Goal: Information Seeking & Learning: Learn about a topic

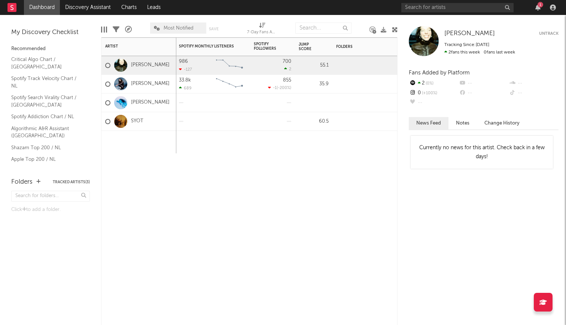
click at [209, 223] on div "7-Day Fans Added WoW % Change Most Recent Track Popularity Released Instagram F…" at bounding box center [249, 181] width 296 height 288
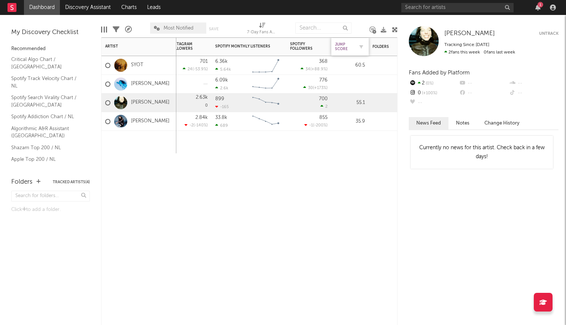
click at [342, 45] on div "Jump Score" at bounding box center [344, 46] width 19 height 9
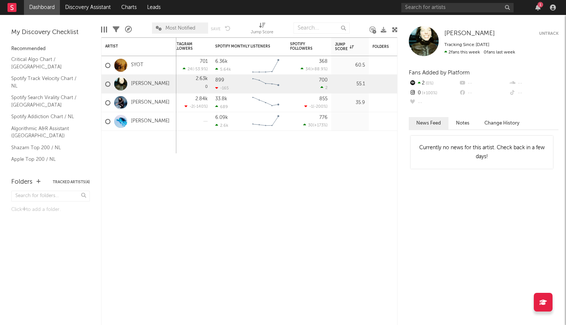
click at [11, 8] on rect at bounding box center [11, 7] width 9 height 9
click at [99, 8] on link "Discovery Assistant" at bounding box center [88, 7] width 56 height 15
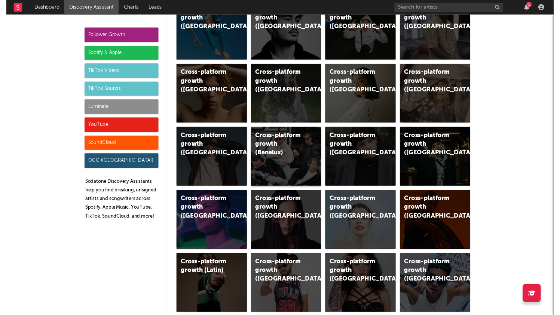
scroll to position [171, 0]
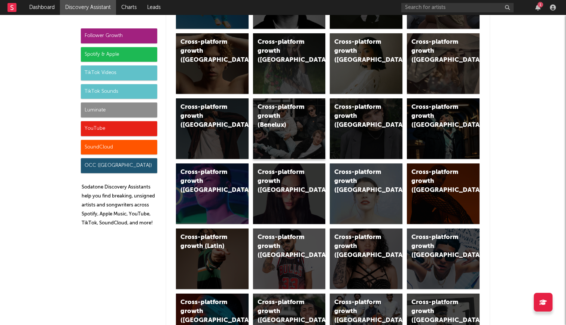
click at [293, 125] on div "Cross-platform growth (Benelux)" at bounding box center [283, 116] width 51 height 27
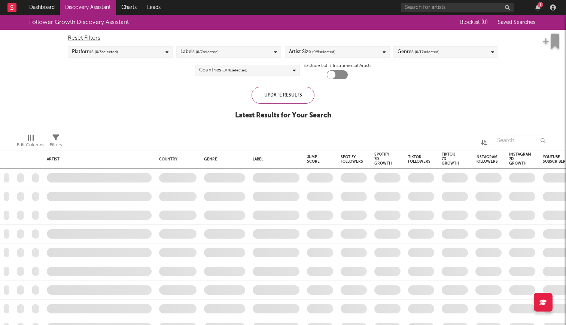
checkbox input "true"
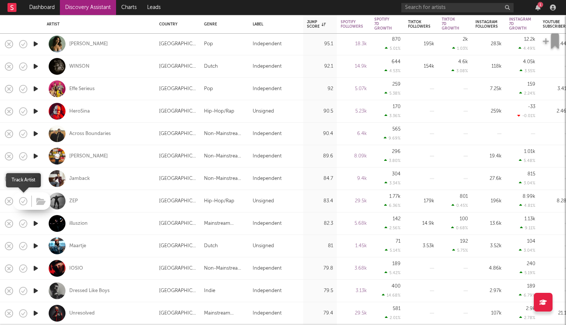
click at [23, 200] on icon "button" at bounding box center [23, 201] width 10 height 10
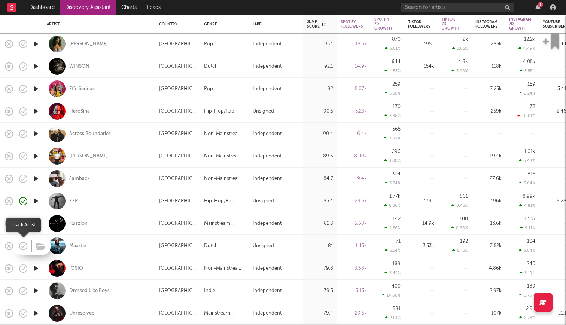
click at [23, 248] on icon "button" at bounding box center [23, 246] width 10 height 10
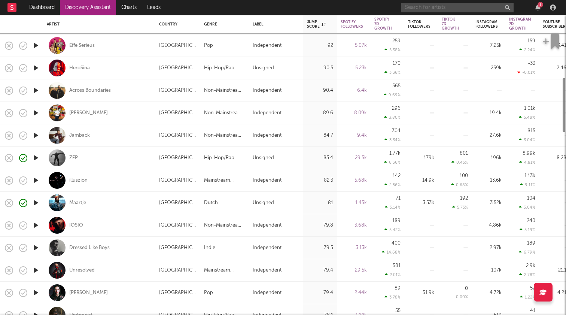
click at [437, 9] on input "text" at bounding box center [457, 7] width 112 height 9
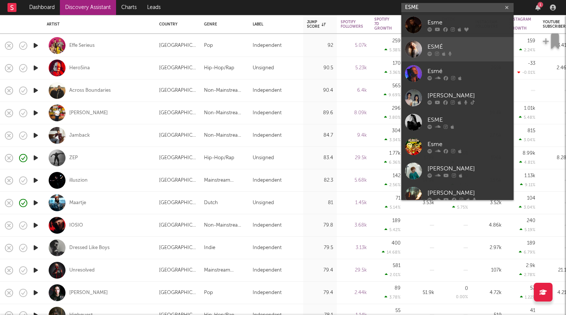
type input "ESMÉ"
click at [464, 51] on div "ESMÉ" at bounding box center [468, 46] width 82 height 9
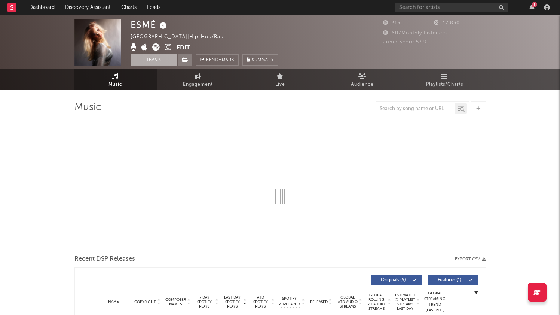
select select "1w"
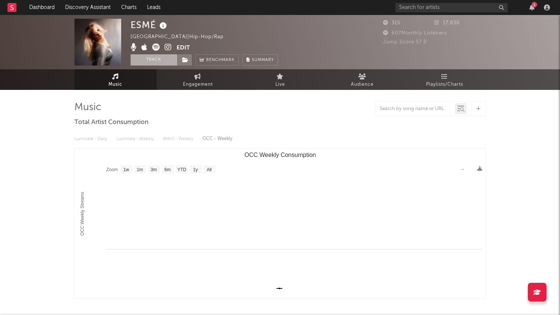
click at [153, 61] on button "Track" at bounding box center [154, 59] width 47 height 11
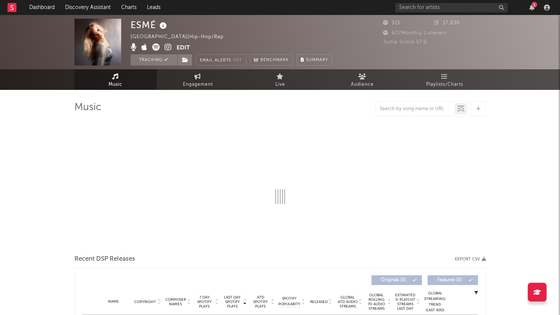
select select "1w"
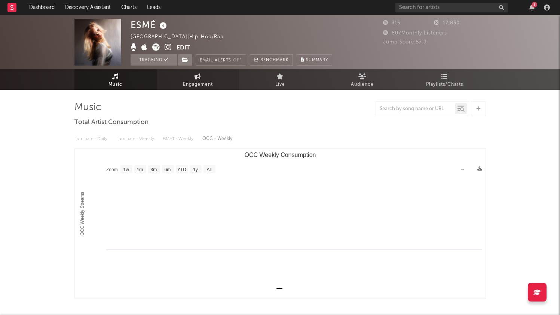
click at [200, 83] on span "Engagement" at bounding box center [198, 84] width 30 height 9
select select "1w"
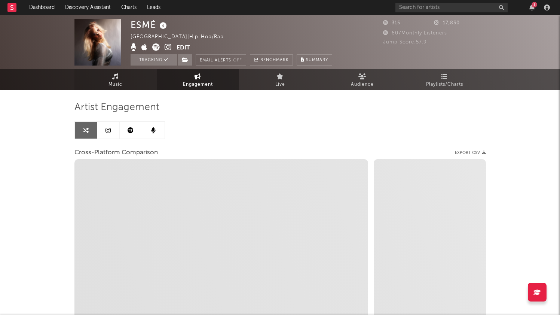
click at [118, 76] on icon at bounding box center [115, 76] width 6 height 6
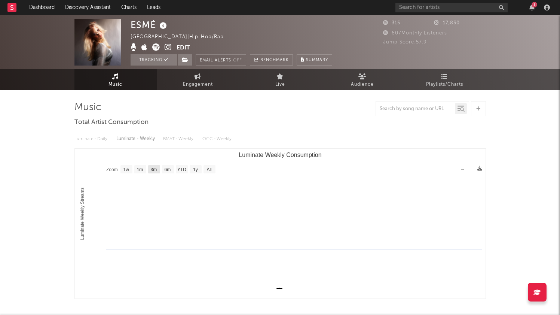
click at [152, 170] on text "3m" at bounding box center [153, 169] width 6 height 5
select select "3m"
type input "1970-01-01"
type input "1970-04-01"
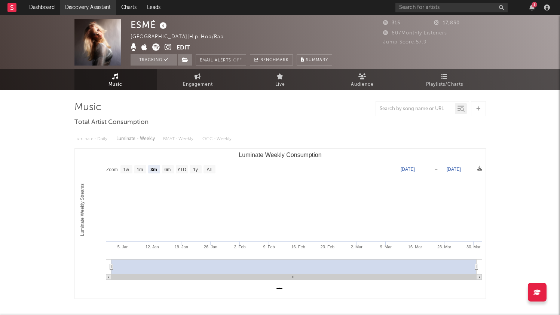
click at [88, 9] on link "Discovery Assistant" at bounding box center [88, 7] width 56 height 15
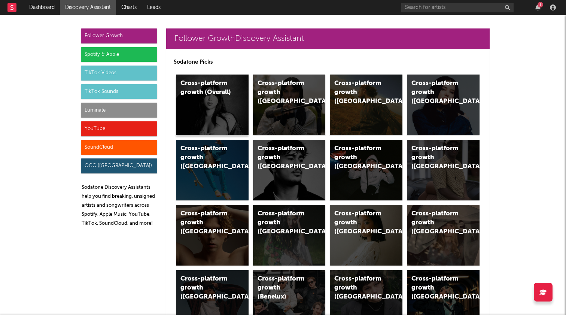
click at [206, 109] on div "Cross-platform growth (Overall)" at bounding box center [212, 104] width 73 height 61
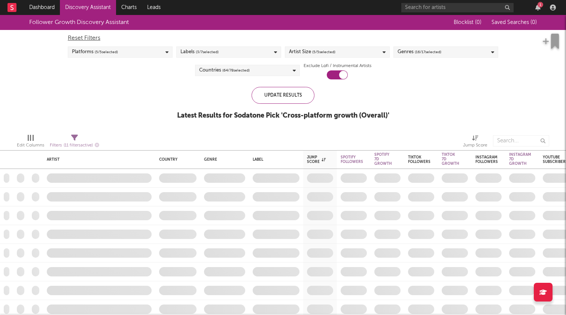
checkbox input "true"
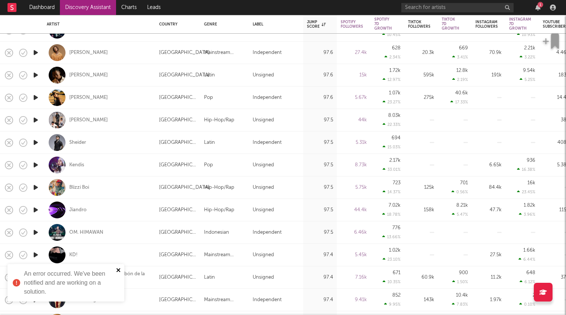
click at [118, 271] on icon "close" at bounding box center [118, 270] width 4 height 4
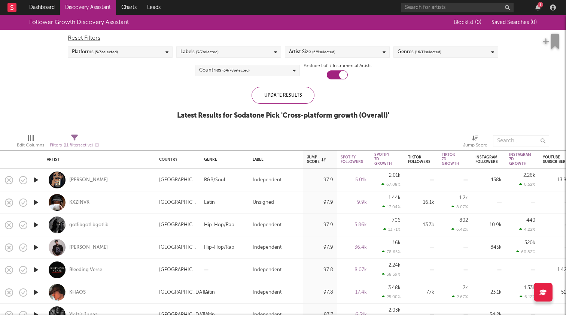
click at [77, 6] on link "Discovery Assistant" at bounding box center [88, 7] width 56 height 15
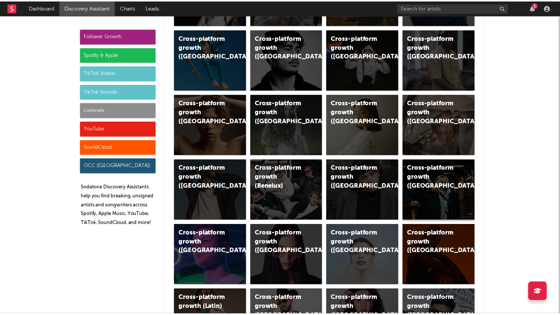
scroll to position [111, 0]
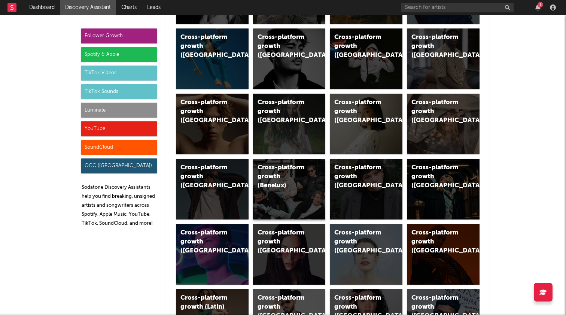
click at [277, 205] on div "Cross-platform growth (Benelux)" at bounding box center [289, 189] width 73 height 61
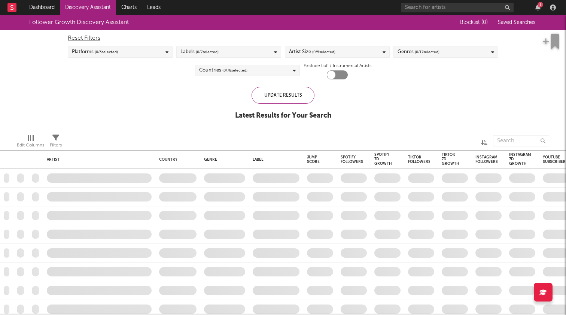
checkbox input "true"
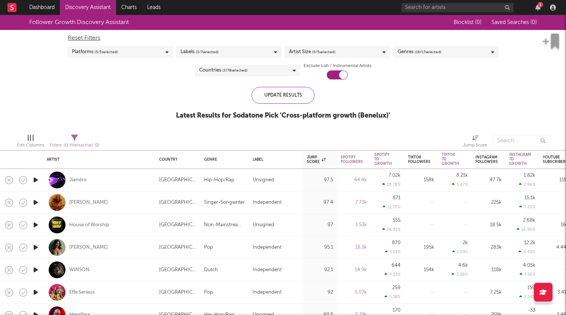
click at [153, 53] on div "Platforms ( 5 / 5 selected)" at bounding box center [120, 51] width 105 height 11
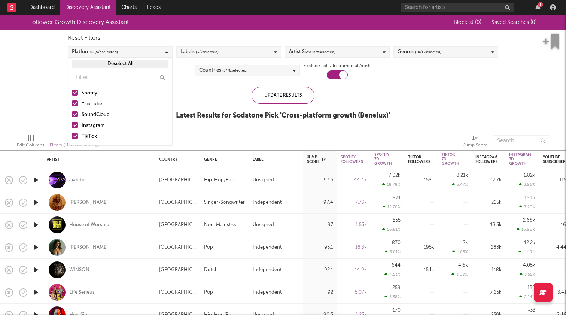
click at [93, 101] on div "YouTube" at bounding box center [125, 104] width 87 height 9
click at [72, 101] on input "YouTube" at bounding box center [72, 104] width 0 height 9
click at [86, 113] on div "SoundCloud" at bounding box center [125, 114] width 87 height 9
click at [72, 113] on input "SoundCloud" at bounding box center [72, 114] width 0 height 9
click at [83, 125] on div "Instagram" at bounding box center [125, 125] width 87 height 9
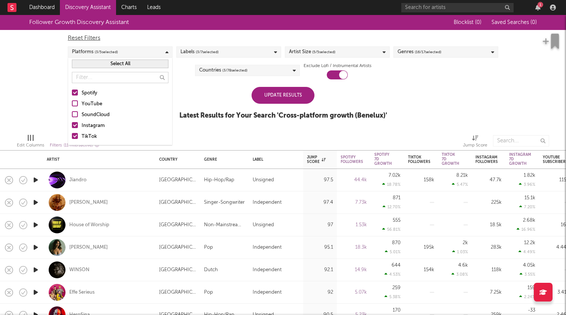
click at [72, 125] on input "Instagram" at bounding box center [72, 125] width 0 height 9
click at [83, 136] on div "TikTok" at bounding box center [125, 136] width 87 height 9
click at [72, 136] on input "TikTok" at bounding box center [72, 136] width 0 height 9
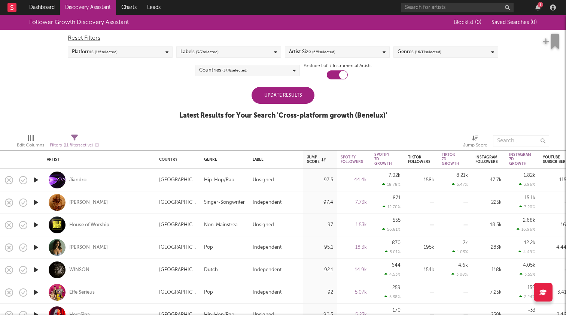
click at [44, 103] on div "Follower Growth Discovery Assistant Blocklist ( 0 ) Saved Searches ( 0 ) Reset …" at bounding box center [283, 71] width 566 height 113
click at [266, 99] on div "Update Results" at bounding box center [283, 95] width 63 height 17
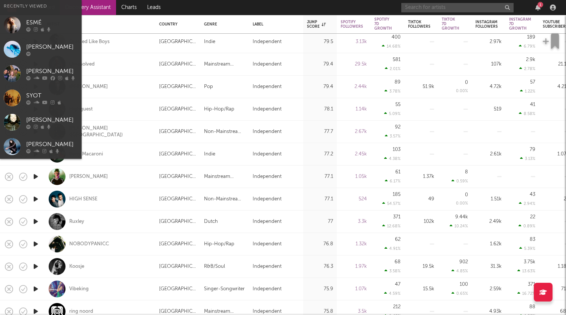
click at [439, 7] on input "text" at bounding box center [457, 7] width 112 height 9
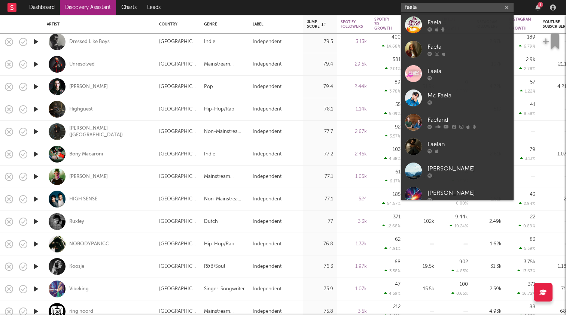
type input "faela"
click at [469, 50] on div "Faela" at bounding box center [468, 46] width 82 height 9
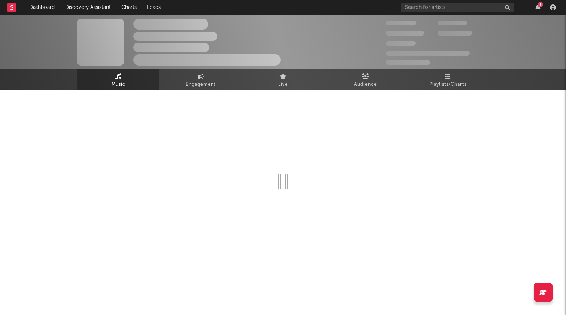
select select "6m"
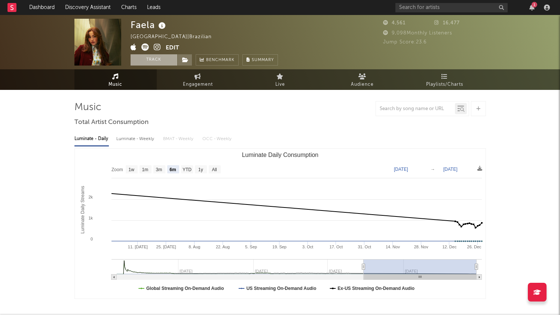
click at [145, 63] on button "Track" at bounding box center [154, 59] width 47 height 11
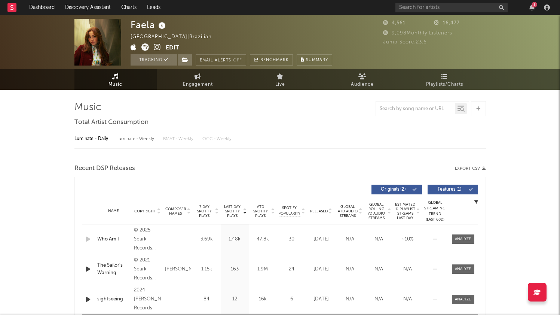
select select "6m"
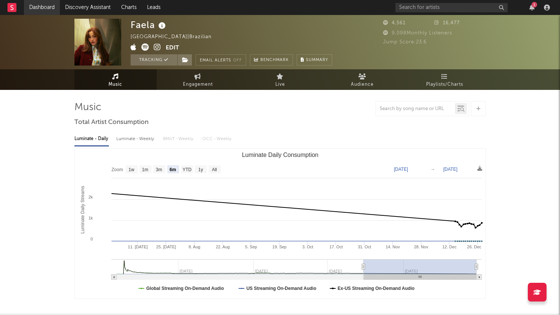
click at [41, 10] on link "Dashboard" at bounding box center [42, 7] width 36 height 15
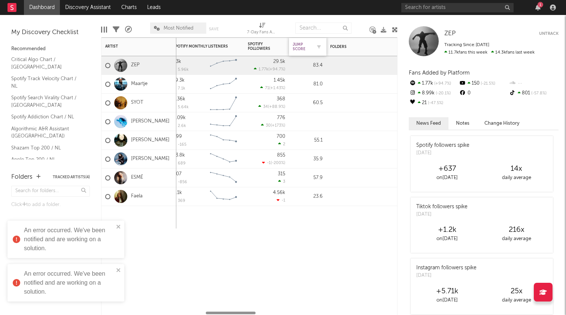
click at [308, 49] on div "Jump Score" at bounding box center [302, 46] width 19 height 9
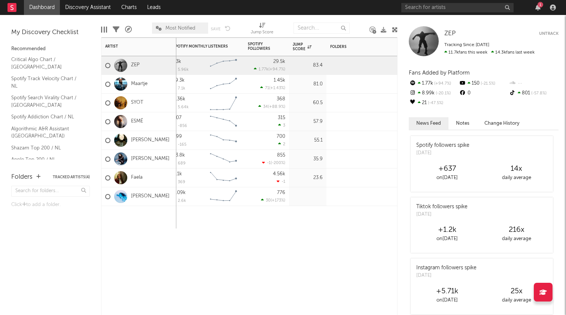
click at [284, 256] on div "7-Day Fans Added WoW % Change Most Recent Track Popularity Released Instagram F…" at bounding box center [249, 175] width 296 height 277
click at [436, 11] on input "text" at bounding box center [457, 7] width 112 height 9
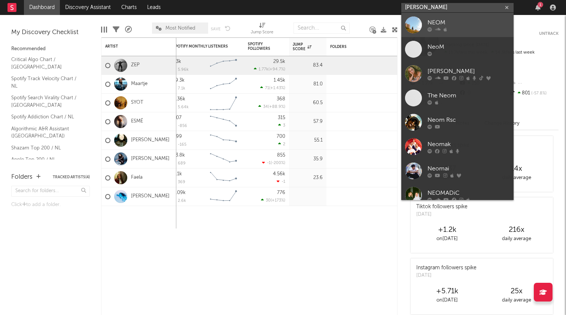
type input "neomi"
click at [463, 21] on div "NEOM" at bounding box center [468, 22] width 82 height 9
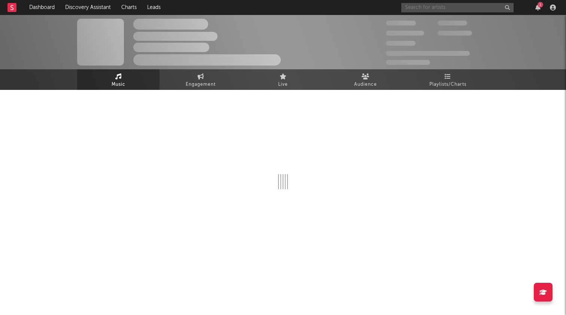
click at [448, 9] on input "text" at bounding box center [457, 7] width 112 height 9
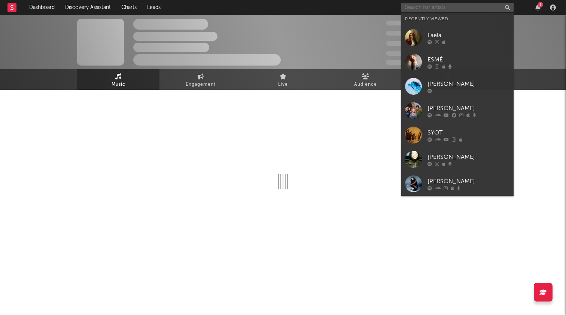
type input "n"
select select "1w"
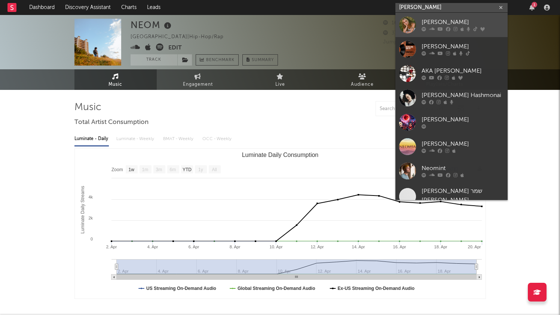
type input "neomi"
click at [437, 21] on div "néomí" at bounding box center [463, 22] width 82 height 9
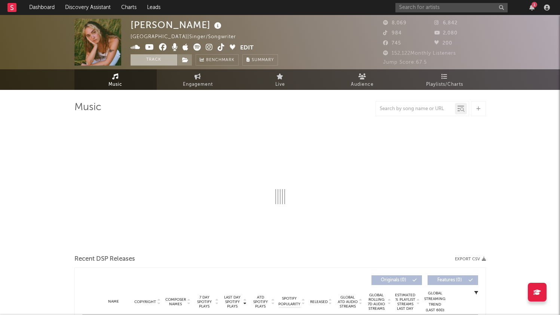
click at [144, 60] on button "Track" at bounding box center [154, 59] width 47 height 11
select select "6m"
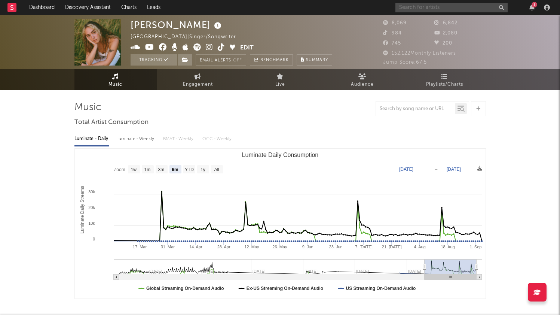
click at [448, 8] on input "text" at bounding box center [452, 7] width 112 height 9
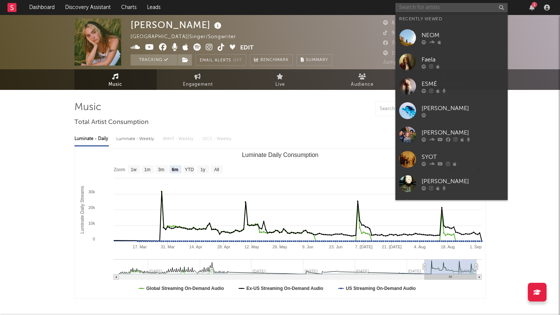
paste input "https://open.spotify.com/artist/7f3A2xHxiA9Zl8fIhdOoeS?si=3y8ba_6iTAmjZaMToDPxwQ"
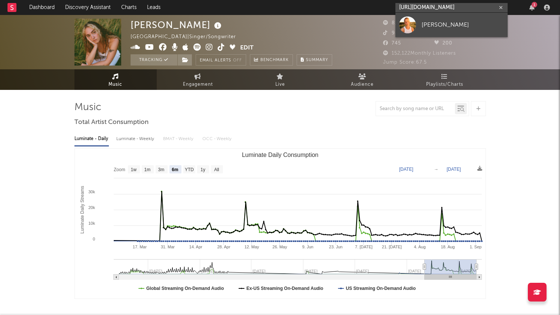
type input "https://open.spotify.com/artist/7f3A2xHxiA9Zl8fIhdOoeS?si=3y8ba_6iTAmjZaMToDPxwQ"
click at [436, 22] on div "ANNE" at bounding box center [463, 24] width 82 height 9
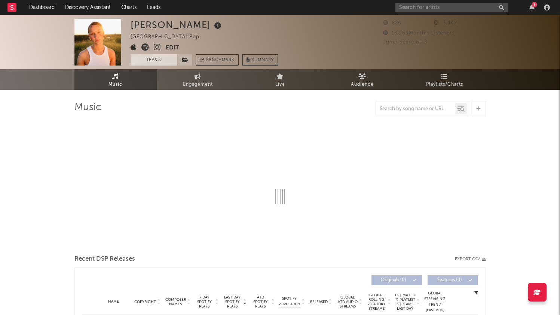
select select "1w"
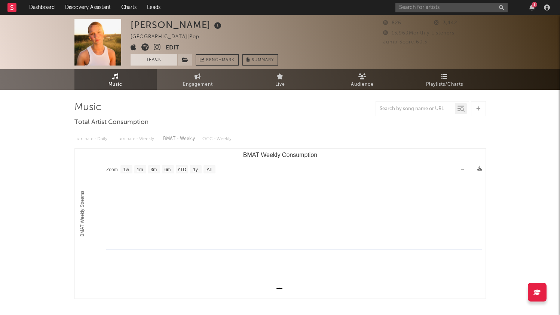
click at [146, 62] on button "Track" at bounding box center [154, 59] width 47 height 11
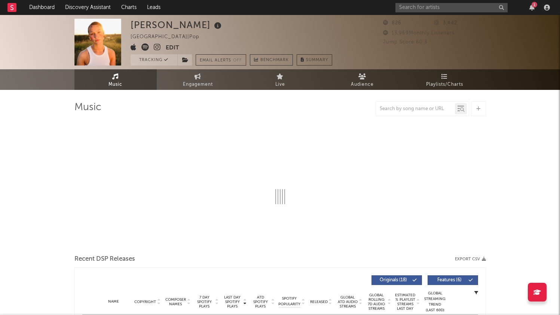
select select "1w"
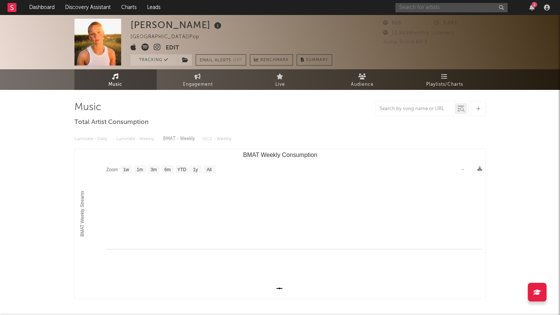
click at [444, 10] on input "text" at bounding box center [452, 7] width 112 height 9
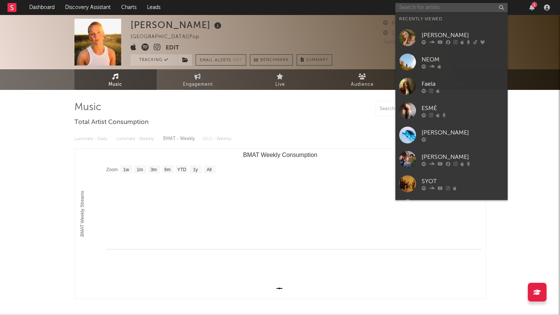
paste input "https://open.spotify.com/artist/5CyxC6fwavhoRAf1n9n7wh?si=NlfnWskpQnqu6YFVTD8DeQ"
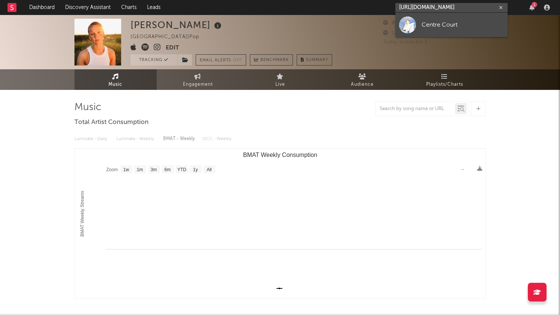
type input "https://open.spotify.com/artist/5CyxC6fwavhoRAf1n9n7wh?si=NlfnWskpQnqu6YFVTD8DeQ"
click at [444, 25] on div "Centre Court" at bounding box center [463, 24] width 82 height 9
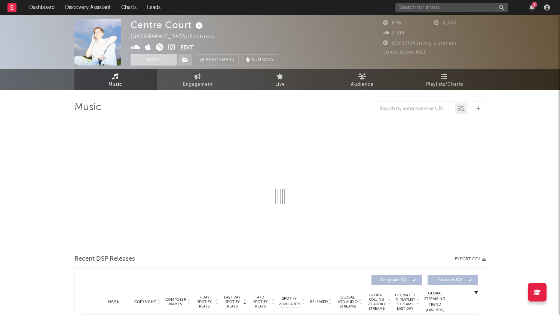
select select "6m"
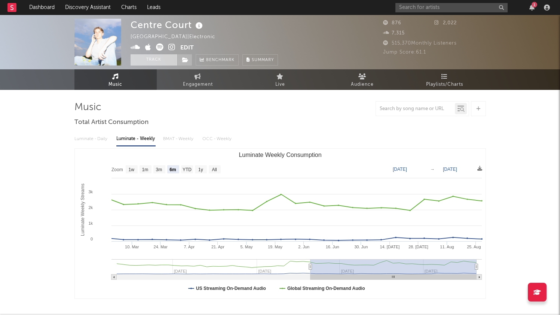
click at [155, 61] on button "Track" at bounding box center [154, 59] width 47 height 11
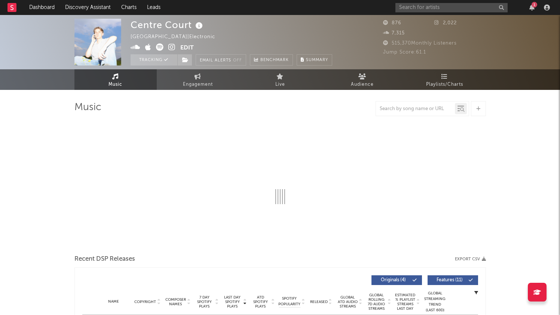
select select "6m"
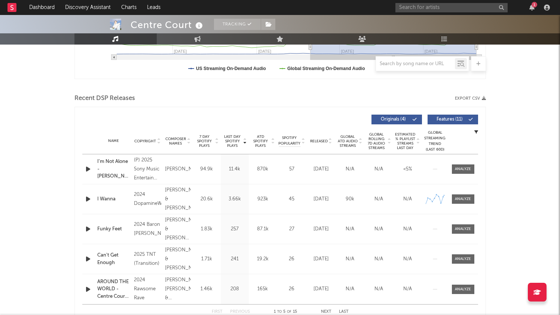
scroll to position [232, 0]
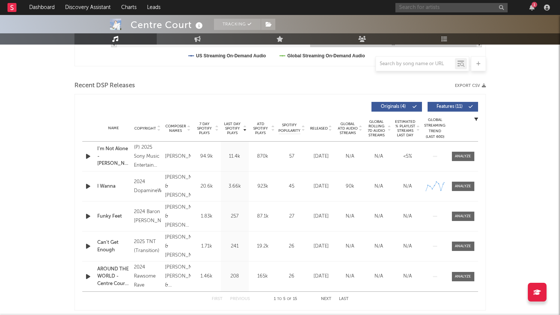
click at [414, 6] on input "text" at bounding box center [452, 7] width 112 height 9
drag, startPoint x: 445, startPoint y: 6, endPoint x: 373, endPoint y: 6, distance: 71.9
click at [374, 6] on nav "Dashboard Discovery Assistant Charts Leads jens van der me 1" at bounding box center [280, 7] width 560 height 15
paste input "https://open.spotify.com/artist/6GUmsOojs1m8tTbp7ZsaaD?si=vZK6WBpDRAu4kKTX-jPk_A"
type input "https://open.spotify.com/artist/6GUmsOojs1m8tTbp7ZsaaD?si=vZK6WBpDRAu4kKTX-jPk_A"
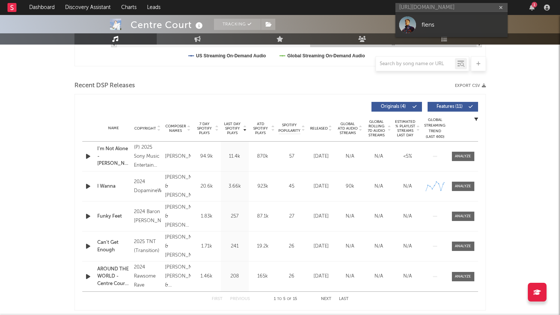
click at [429, 25] on div "flens" at bounding box center [463, 24] width 82 height 9
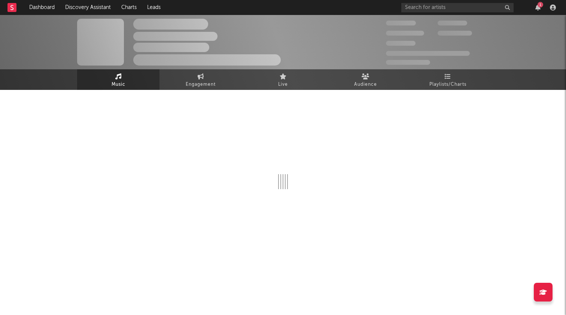
select select "1w"
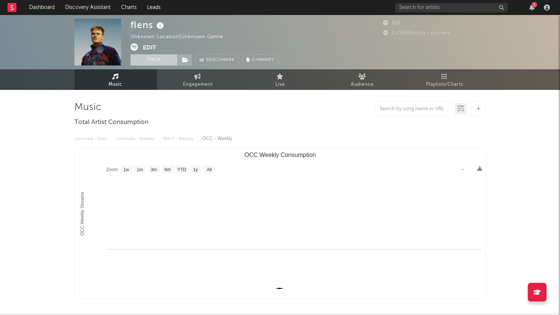
click at [150, 61] on button "Track" at bounding box center [154, 59] width 47 height 11
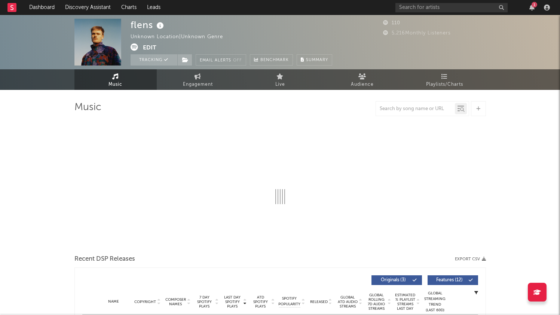
select select "1w"
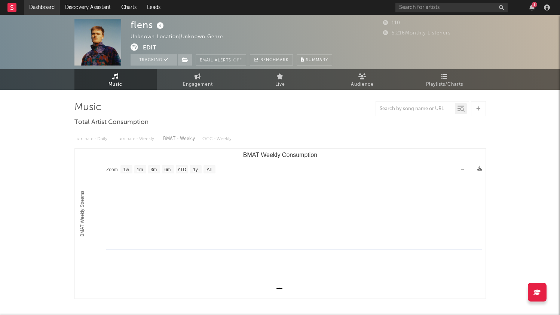
click at [39, 8] on link "Dashboard" at bounding box center [42, 7] width 36 height 15
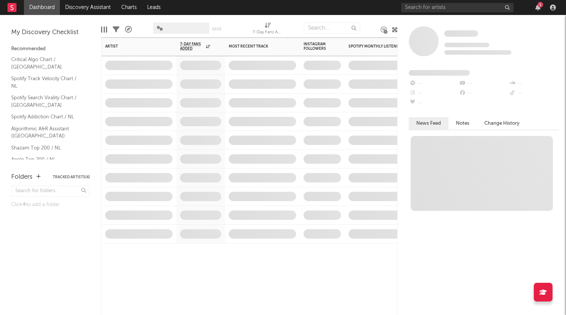
click at [184, 261] on div at bounding box center [200, 254] width 49 height 22
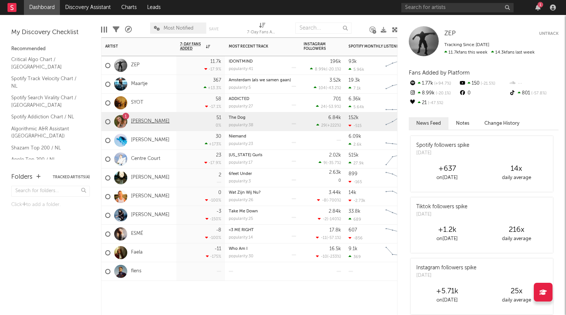
click at [136, 124] on link "néomí" at bounding box center [150, 121] width 39 height 6
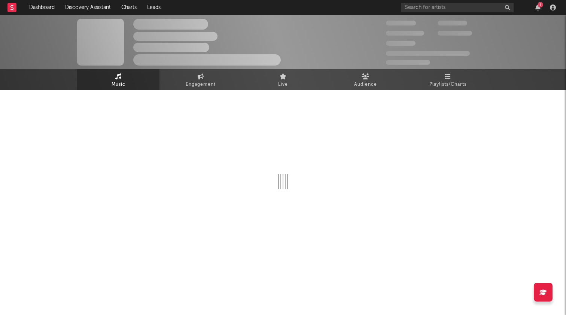
select select "6m"
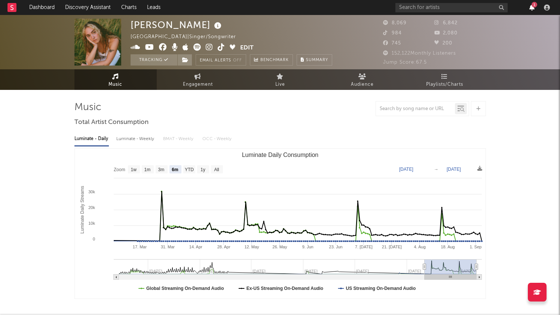
click at [533, 7] on icon "button" at bounding box center [532, 7] width 5 height 6
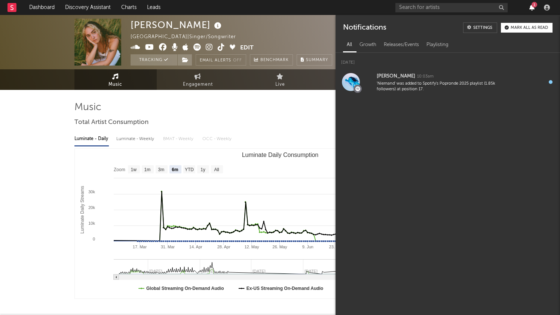
click at [533, 7] on icon "button" at bounding box center [532, 7] width 5 height 6
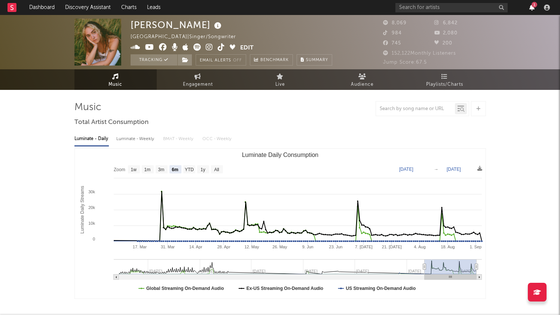
click at [533, 7] on icon "button" at bounding box center [532, 7] width 5 height 6
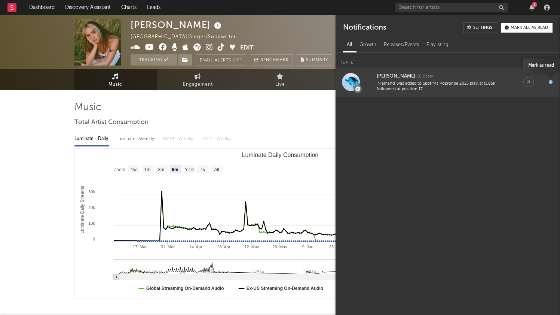
click at [551, 82] on div "button" at bounding box center [551, 82] width 4 height 4
click at [533, 122] on div "Notifications Settings Mark all as read All Growth Releases/Events Playlisting …" at bounding box center [448, 165] width 225 height 300
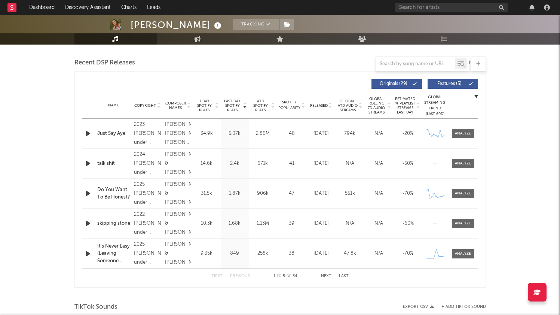
scroll to position [262, 0]
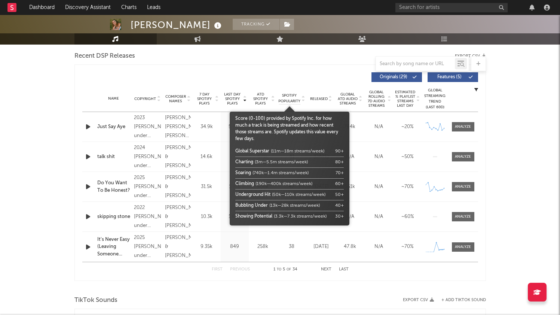
click at [290, 99] on span "Spotify Popularity" at bounding box center [289, 98] width 22 height 11
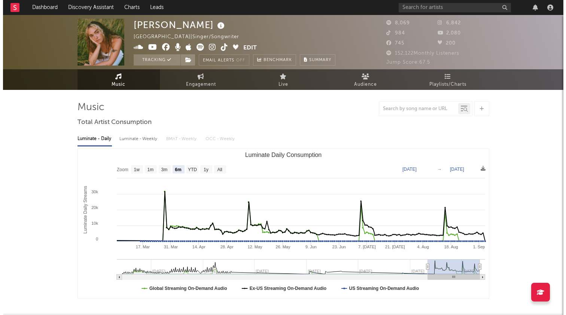
scroll to position [0, 0]
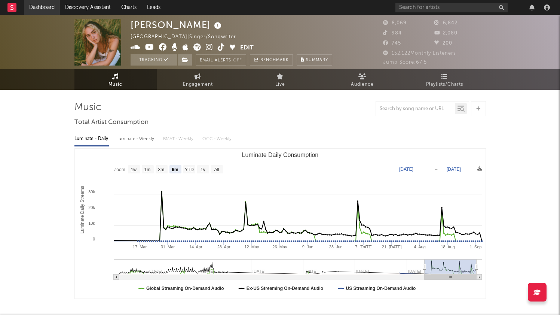
click at [35, 9] on link "Dashboard" at bounding box center [42, 7] width 36 height 15
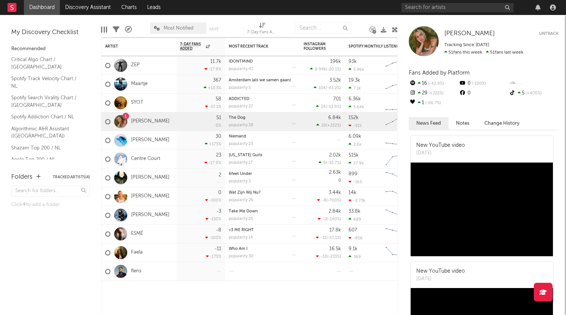
click at [467, 125] on button "Notes" at bounding box center [462, 123] width 28 height 12
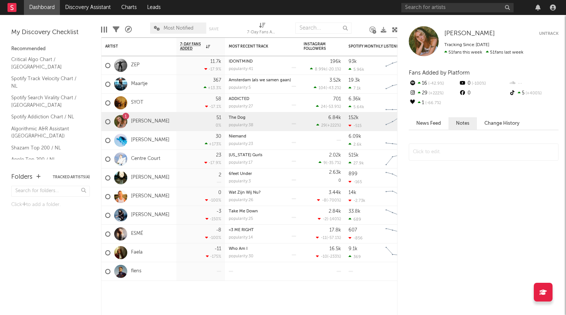
click at [497, 125] on button "Change History" at bounding box center [502, 123] width 50 height 12
click at [426, 126] on button "News Feed" at bounding box center [429, 123] width 40 height 12
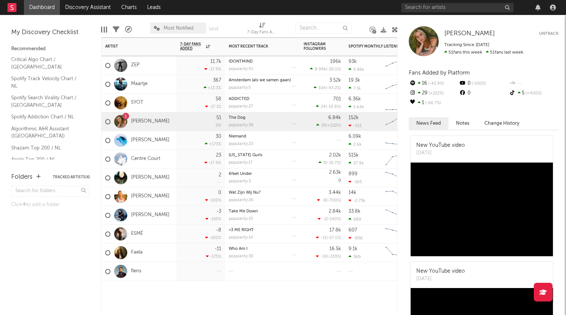
click at [201, 292] on div at bounding box center [200, 292] width 49 height 22
click at [219, 293] on div at bounding box center [200, 292] width 49 height 22
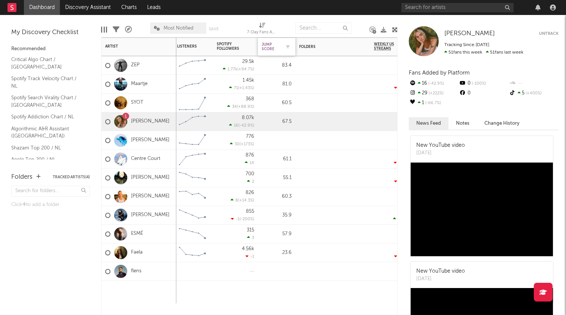
click at [275, 44] on div "Jump Score" at bounding box center [271, 46] width 19 height 9
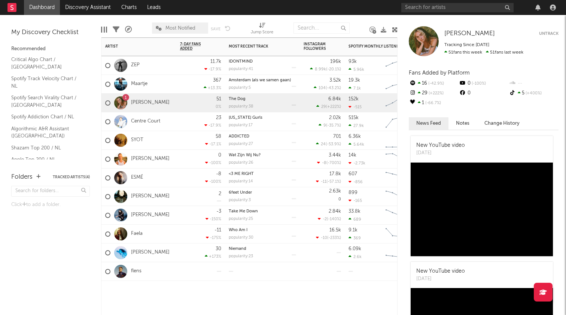
click at [126, 98] on div "1" at bounding box center [126, 98] width 2 height 0
click at [119, 102] on div at bounding box center [120, 102] width 13 height 13
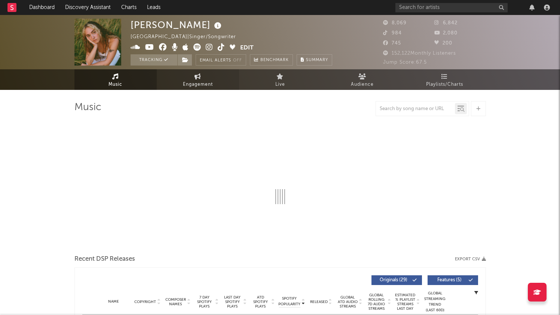
click at [202, 77] on link "Engagement" at bounding box center [198, 79] width 82 height 21
select select "1m"
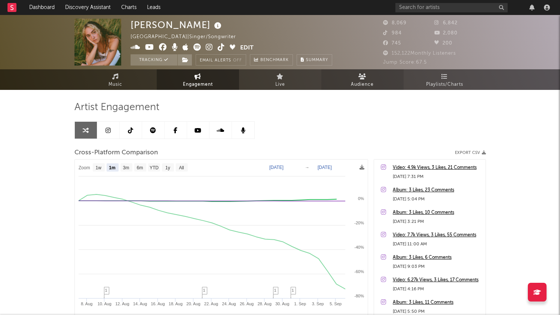
select select "1w"
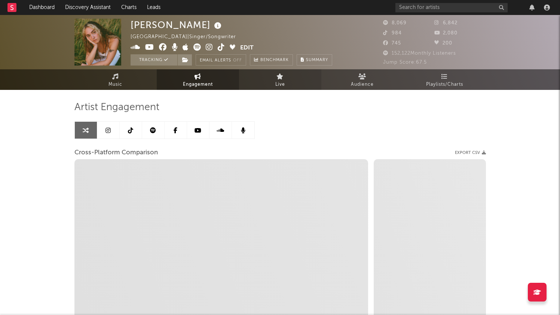
click at [270, 72] on link "Live" at bounding box center [280, 79] width 82 height 21
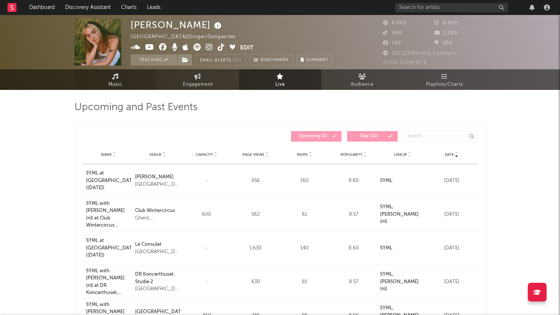
click at [130, 84] on link "Music" at bounding box center [115, 79] width 82 height 21
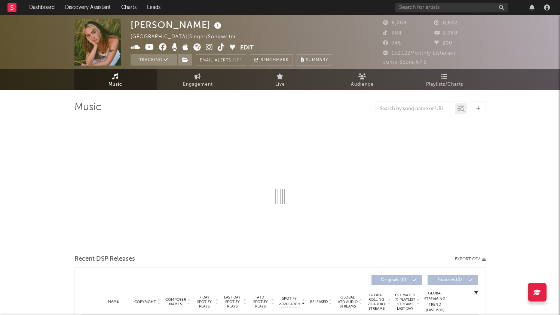
select select "6m"
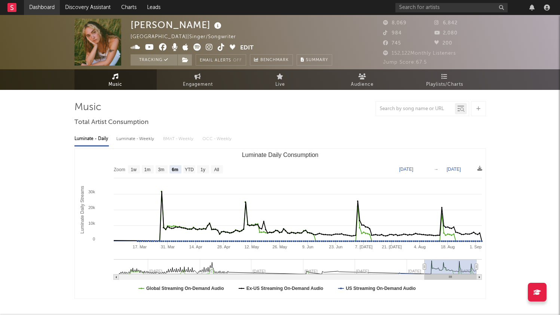
click at [40, 10] on link "Dashboard" at bounding box center [42, 7] width 36 height 15
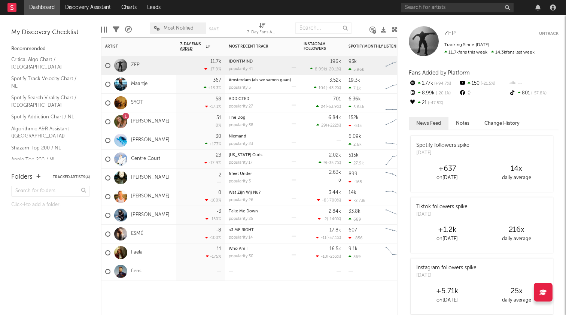
click at [162, 119] on div "1 néomí" at bounding box center [138, 121] width 75 height 19
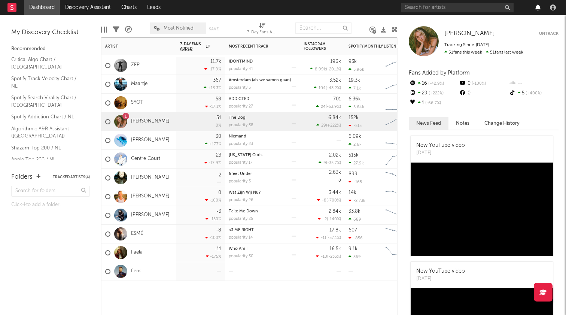
click at [540, 6] on icon "button" at bounding box center [537, 7] width 5 height 6
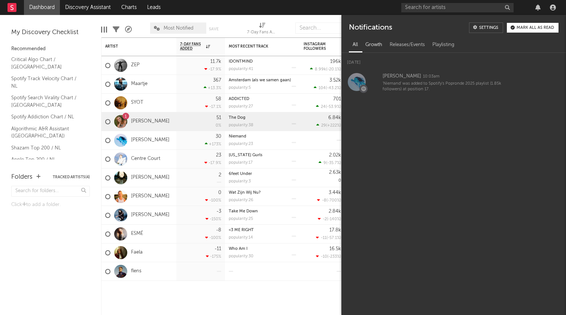
click at [369, 48] on div "Growth" at bounding box center [374, 45] width 24 height 13
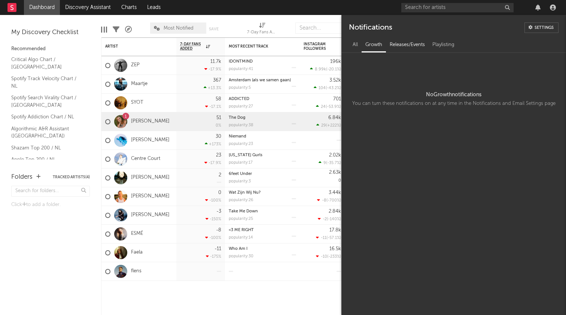
click at [405, 48] on div "Releases/Events" at bounding box center [407, 45] width 43 height 13
click at [444, 45] on div "Playlisting" at bounding box center [444, 45] width 30 height 13
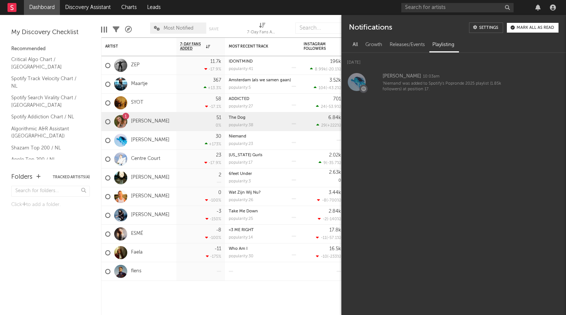
click at [355, 44] on div "All" at bounding box center [355, 45] width 13 height 13
click at [199, 296] on div at bounding box center [200, 292] width 49 height 22
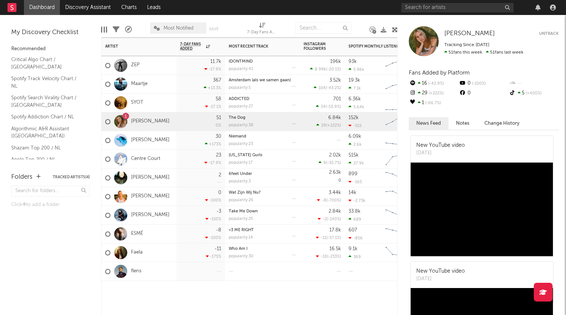
click at [273, 293] on div at bounding box center [262, 292] width 75 height 22
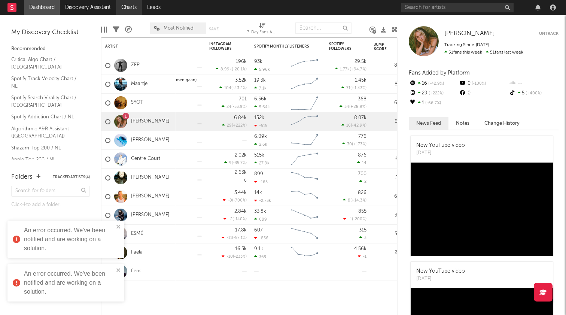
click at [128, 7] on link "Charts" at bounding box center [129, 7] width 26 height 15
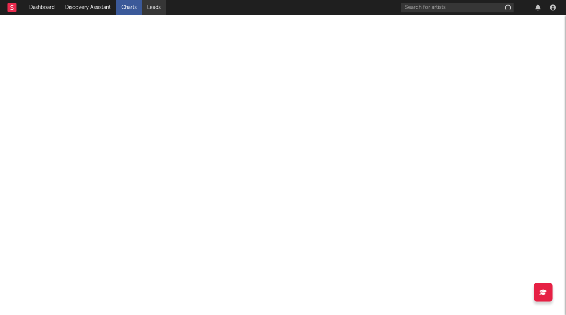
click at [159, 7] on link "Leads" at bounding box center [154, 7] width 24 height 15
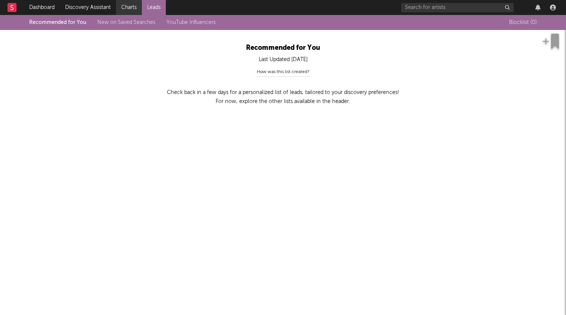
click at [125, 11] on link "Charts" at bounding box center [129, 7] width 26 height 15
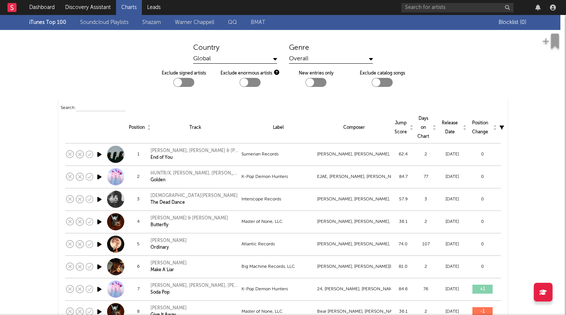
click at [208, 22] on link "Warner Chappell" at bounding box center [194, 22] width 39 height 9
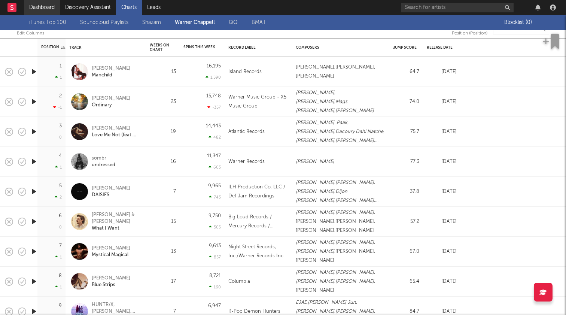
click at [40, 7] on link "Dashboard" at bounding box center [42, 7] width 36 height 15
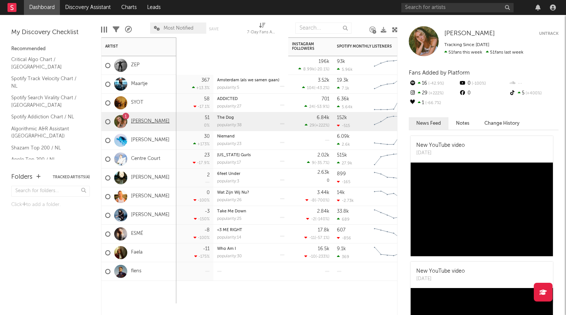
click at [138, 121] on link "néomí" at bounding box center [150, 121] width 39 height 6
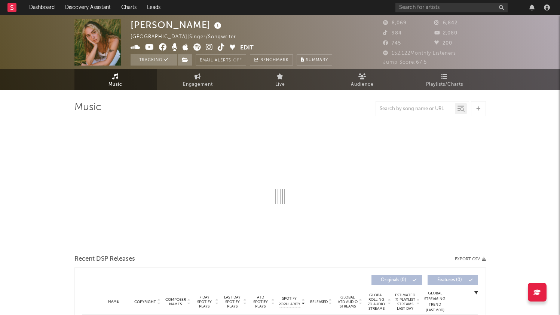
select select "6m"
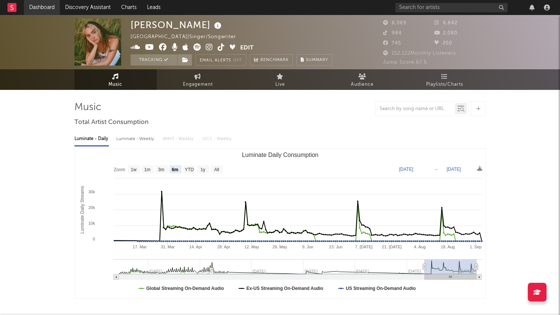
click at [44, 9] on link "Dashboard" at bounding box center [42, 7] width 36 height 15
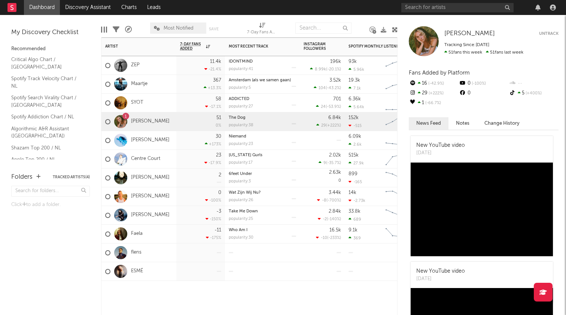
click at [192, 294] on div at bounding box center [200, 292] width 49 height 22
click at [430, 9] on input "text" at bounding box center [457, 7] width 112 height 9
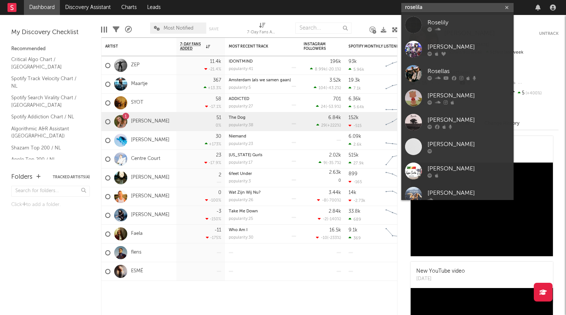
type input "roselilah"
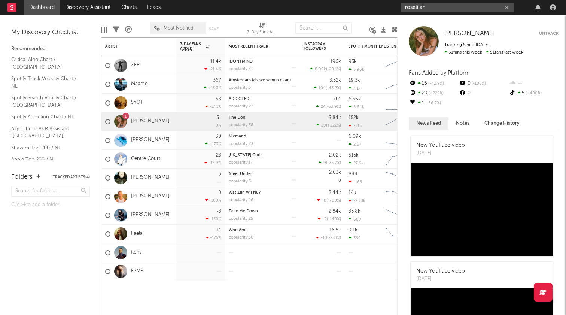
drag, startPoint x: 440, startPoint y: 7, endPoint x: 388, endPoint y: 7, distance: 52.0
click at [388, 7] on nav "Dashboard Discovery Assistant Charts Leads roselilah" at bounding box center [283, 7] width 566 height 15
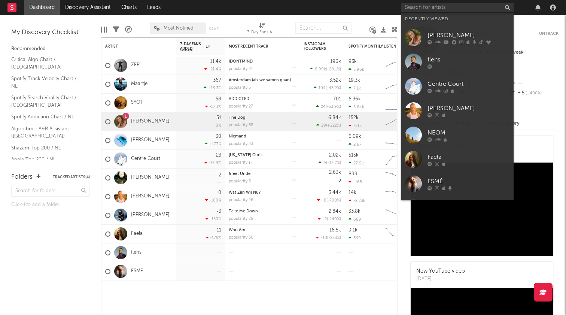
click at [365, 10] on nav "Dashboard Discovery Assistant Charts Leads" at bounding box center [283, 7] width 566 height 15
click at [228, 287] on div at bounding box center [262, 292] width 75 height 22
click at [46, 94] on link "Spotify Search Virality Chart / [GEOGRAPHIC_DATA]" at bounding box center [46, 101] width 71 height 15
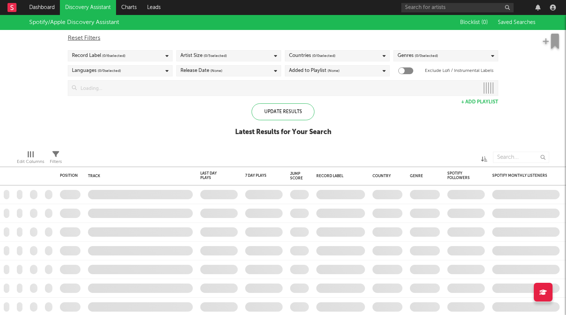
checkbox input "true"
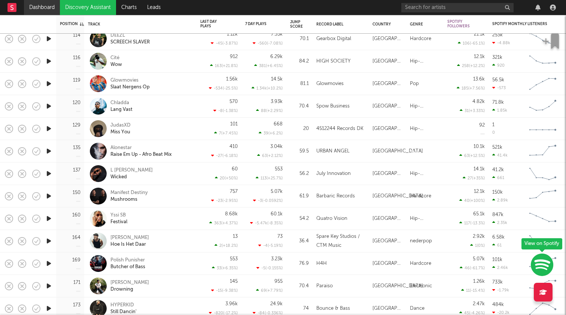
click at [42, 7] on link "Dashboard" at bounding box center [42, 7] width 36 height 15
